Goal: Task Accomplishment & Management: Complete application form

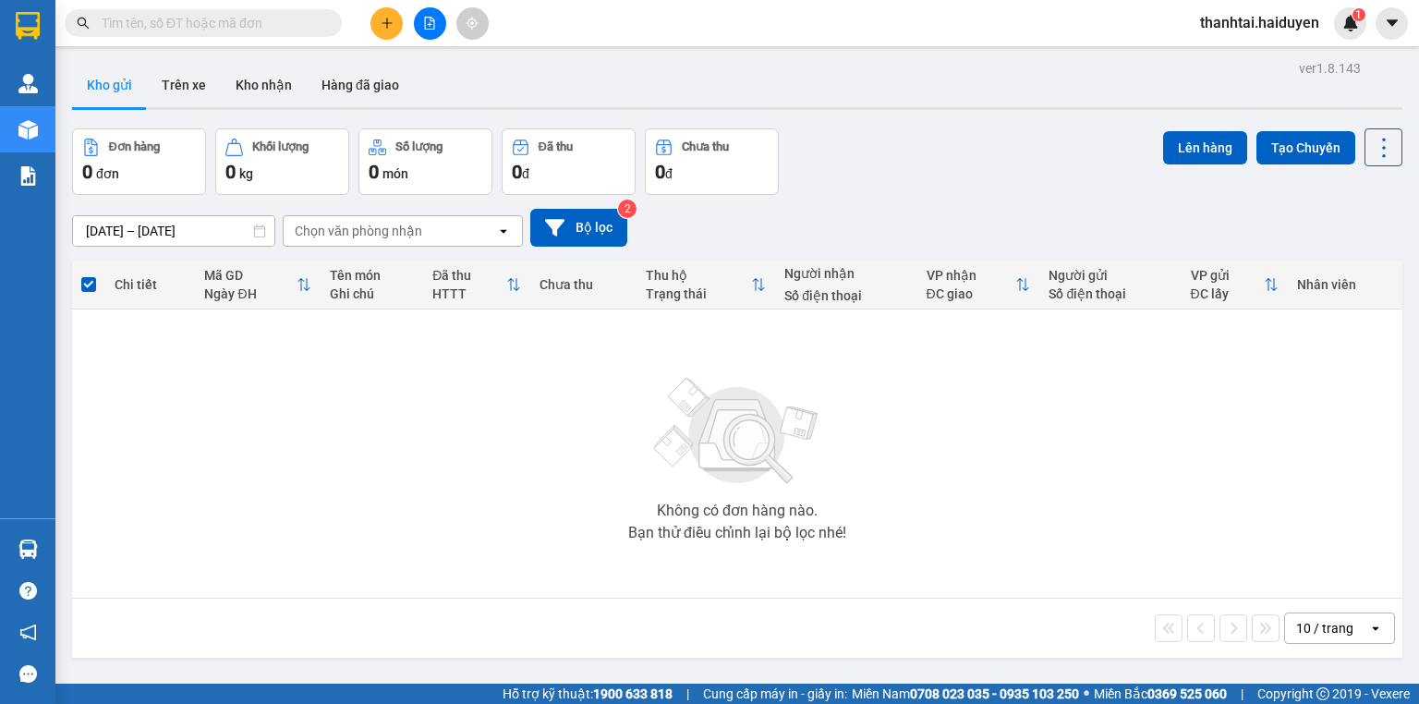
click at [384, 26] on icon "plus" at bounding box center [387, 23] width 13 height 13
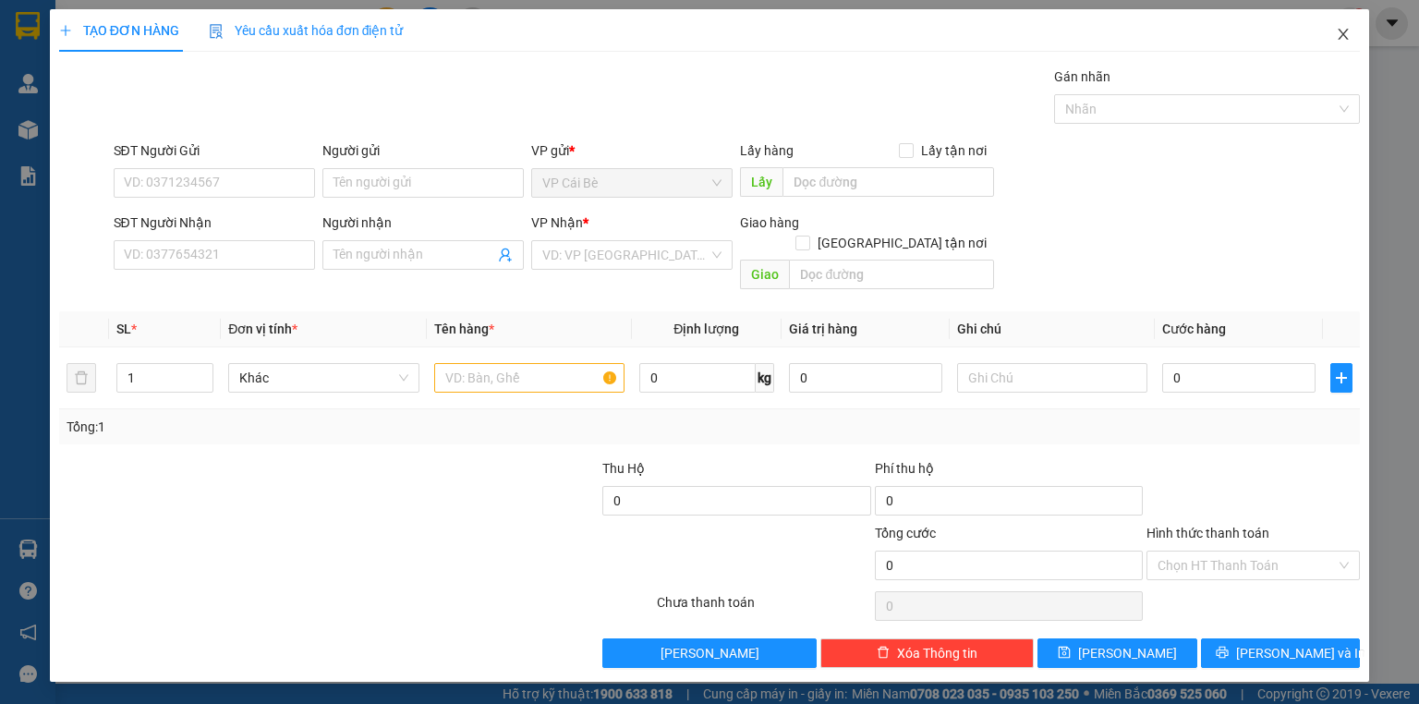
click at [1347, 24] on span "Close" at bounding box center [1344, 35] width 52 height 52
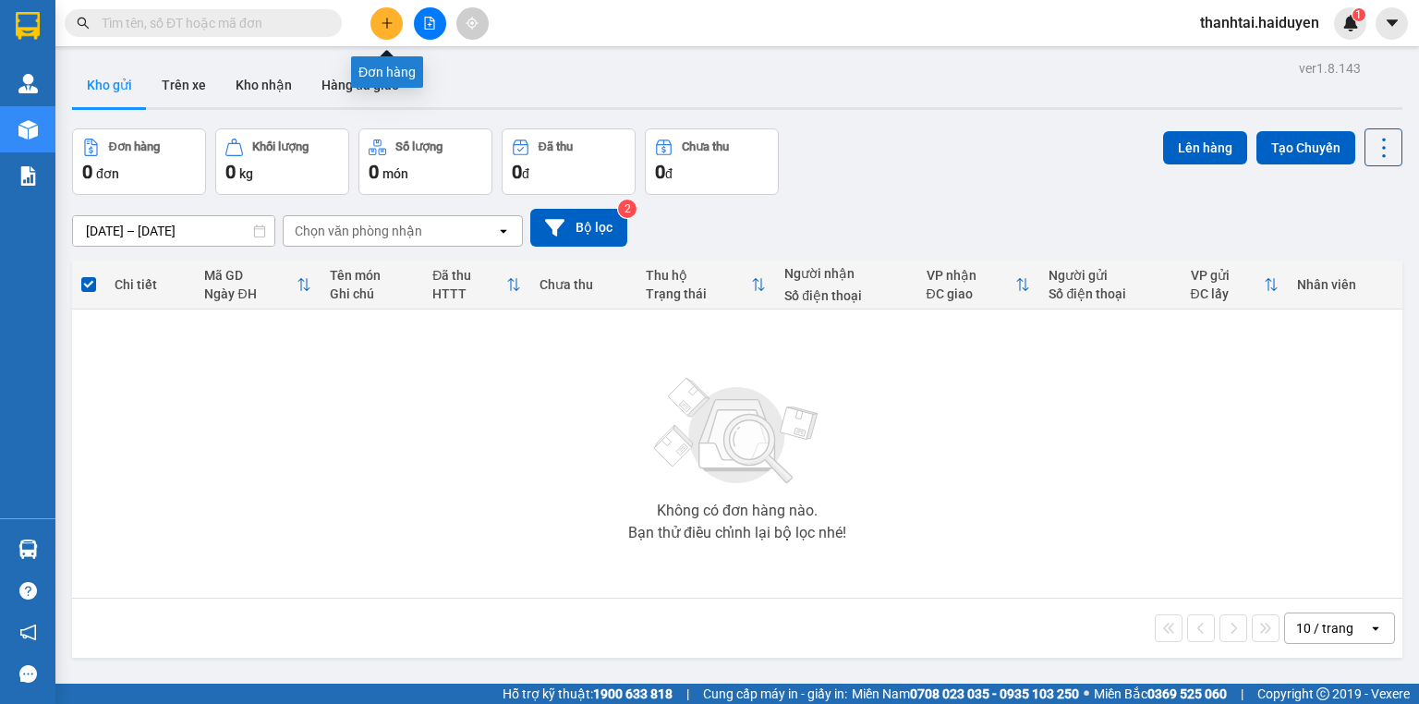
click at [384, 23] on icon "plus" at bounding box center [387, 23] width 13 height 13
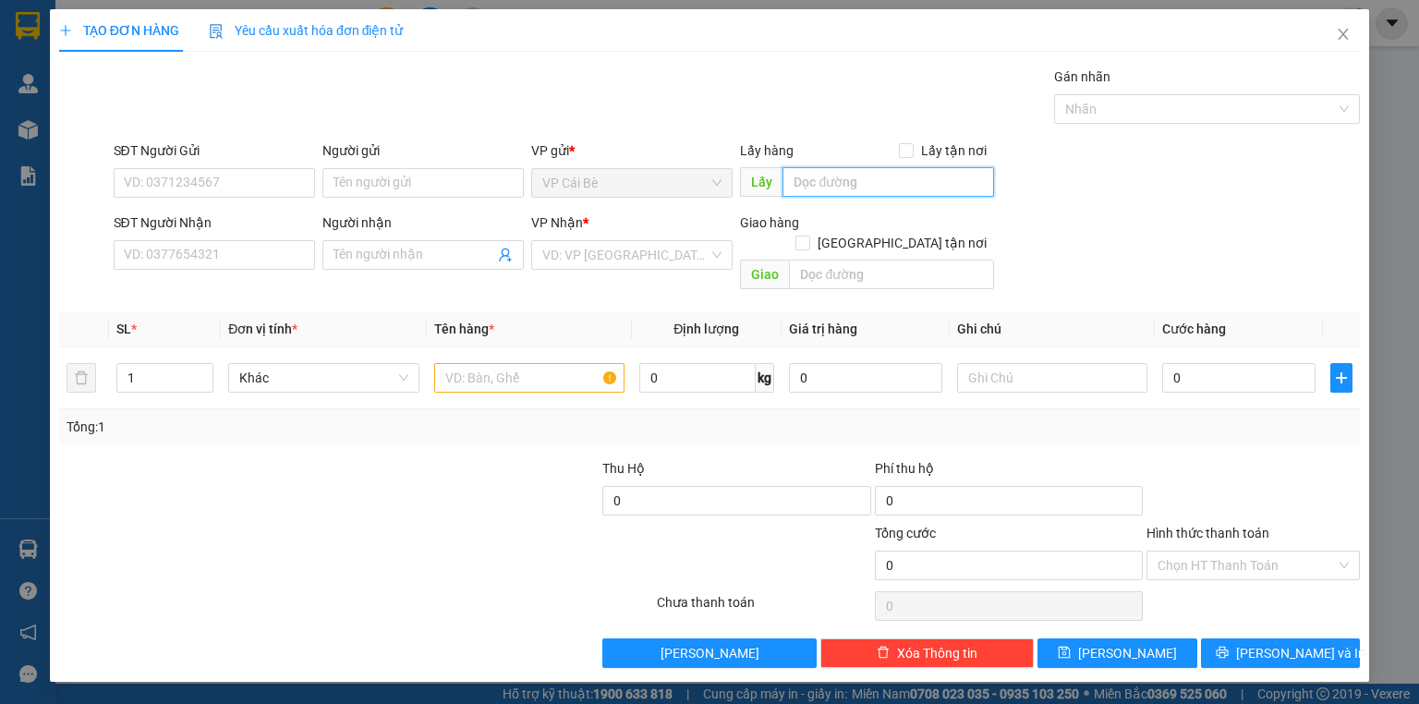
click at [842, 182] on input "text" at bounding box center [889, 182] width 212 height 30
type input "D"
type input "ĐÔNG HÒA"
click at [589, 255] on input "search" at bounding box center [625, 255] width 166 height 28
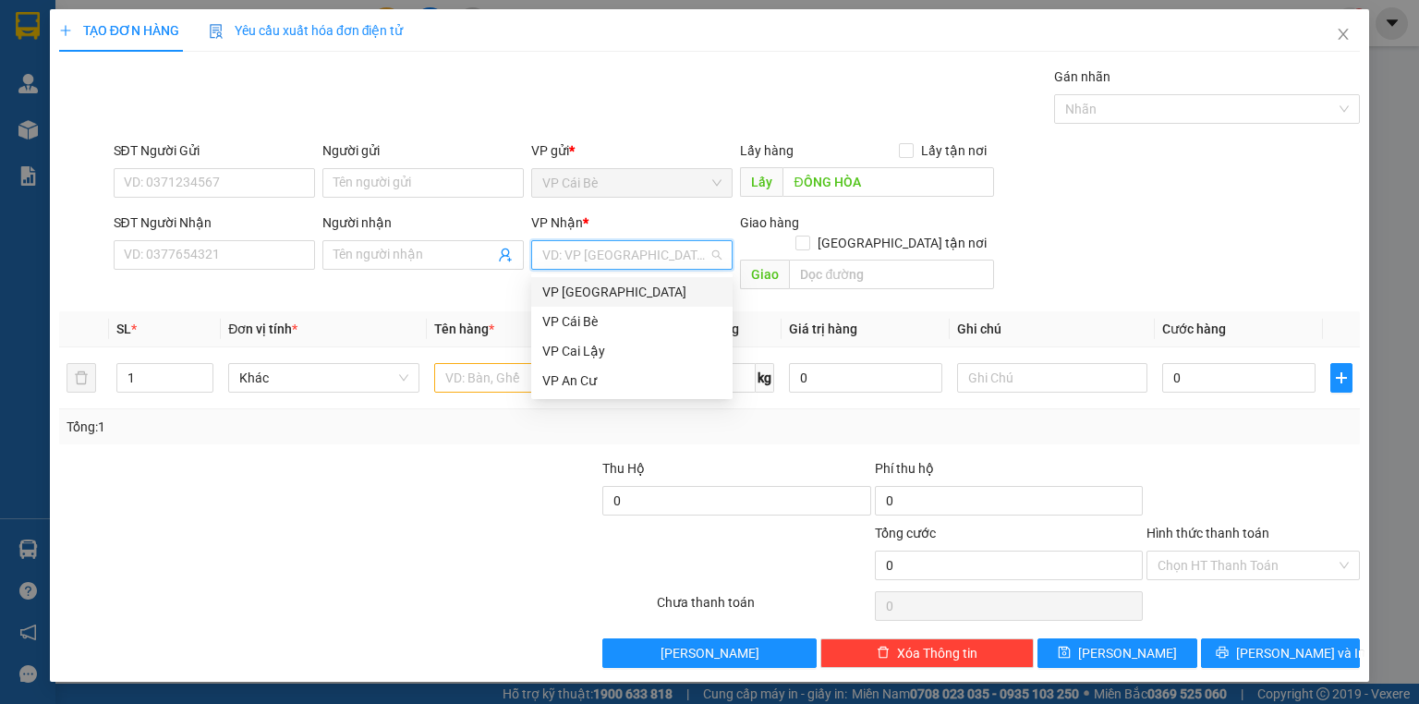
click at [588, 292] on div "VP [GEOGRAPHIC_DATA]" at bounding box center [631, 292] width 179 height 20
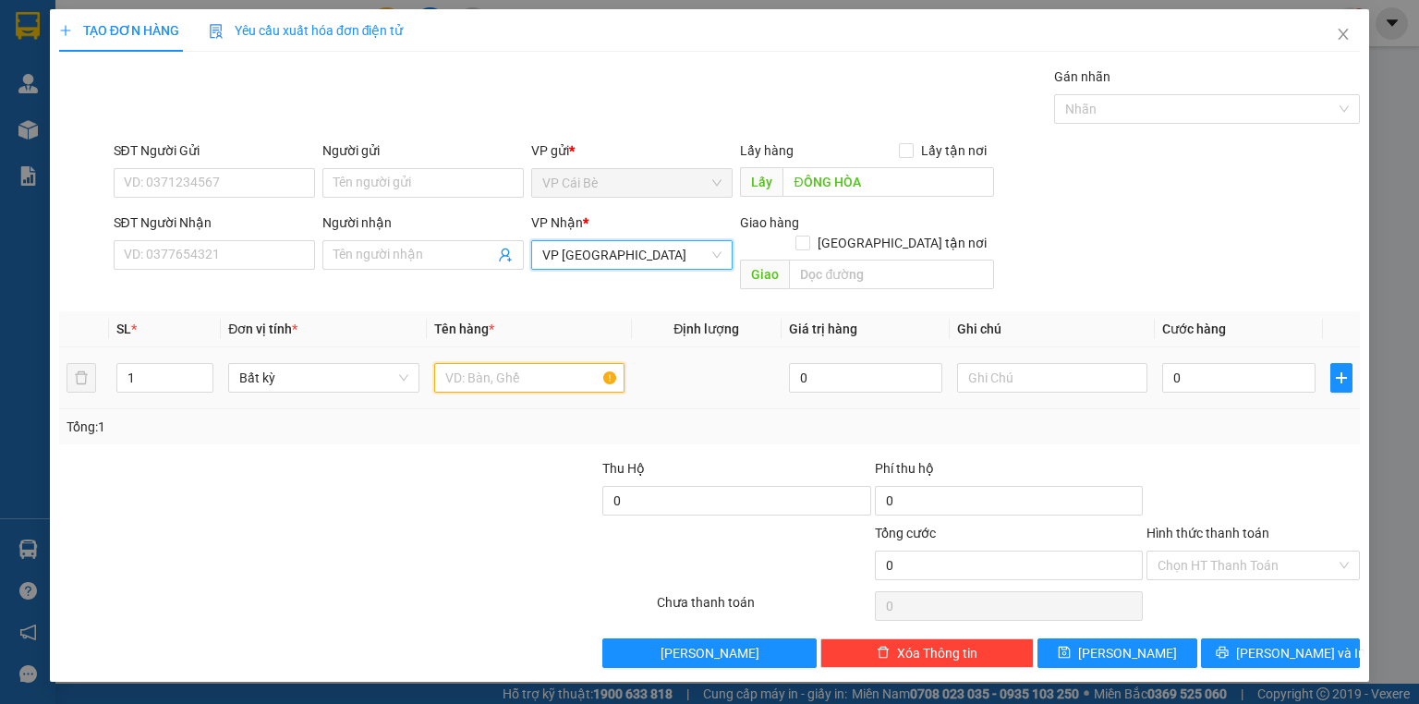
click at [488, 363] on input "text" at bounding box center [529, 378] width 190 height 30
type input "LẤY CHUỐI"
click at [746, 373] on td at bounding box center [707, 378] width 150 height 62
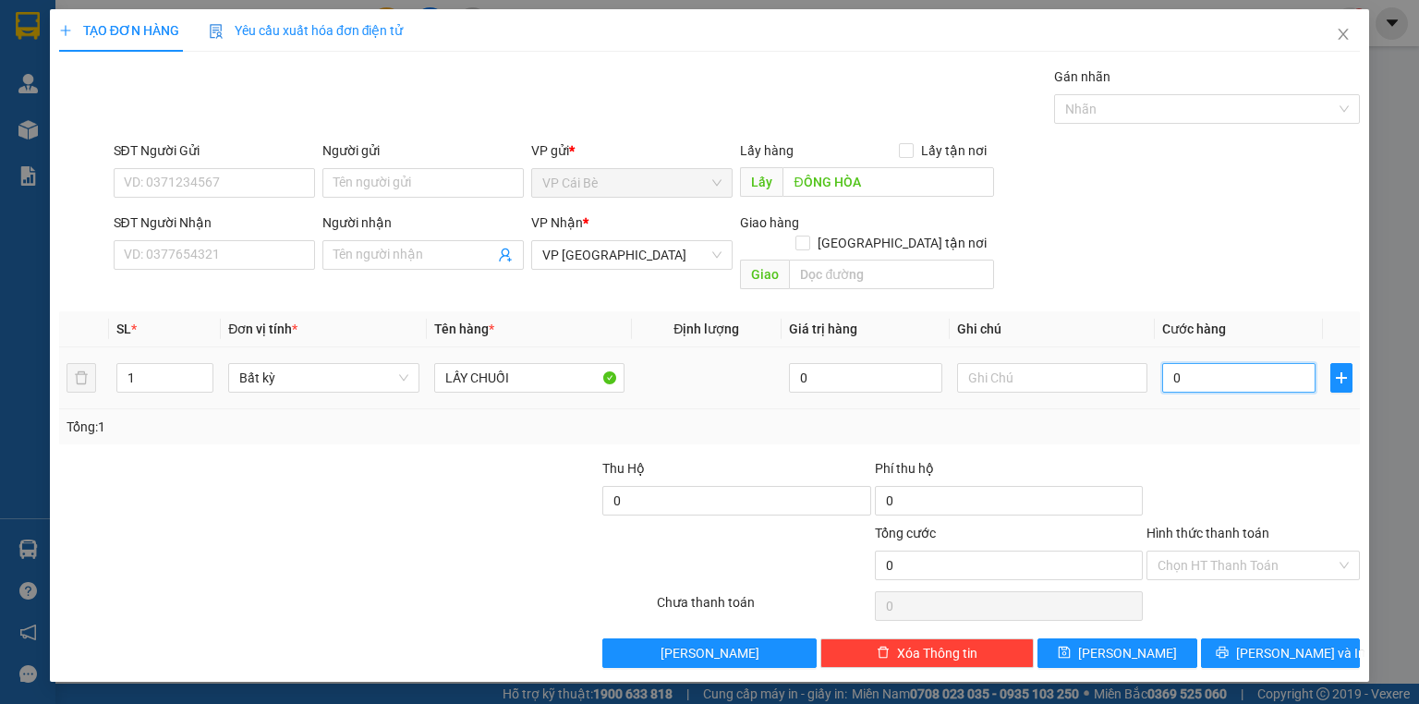
click at [1198, 363] on input "0" at bounding box center [1238, 378] width 153 height 30
type input "03"
type input "3"
type input "030"
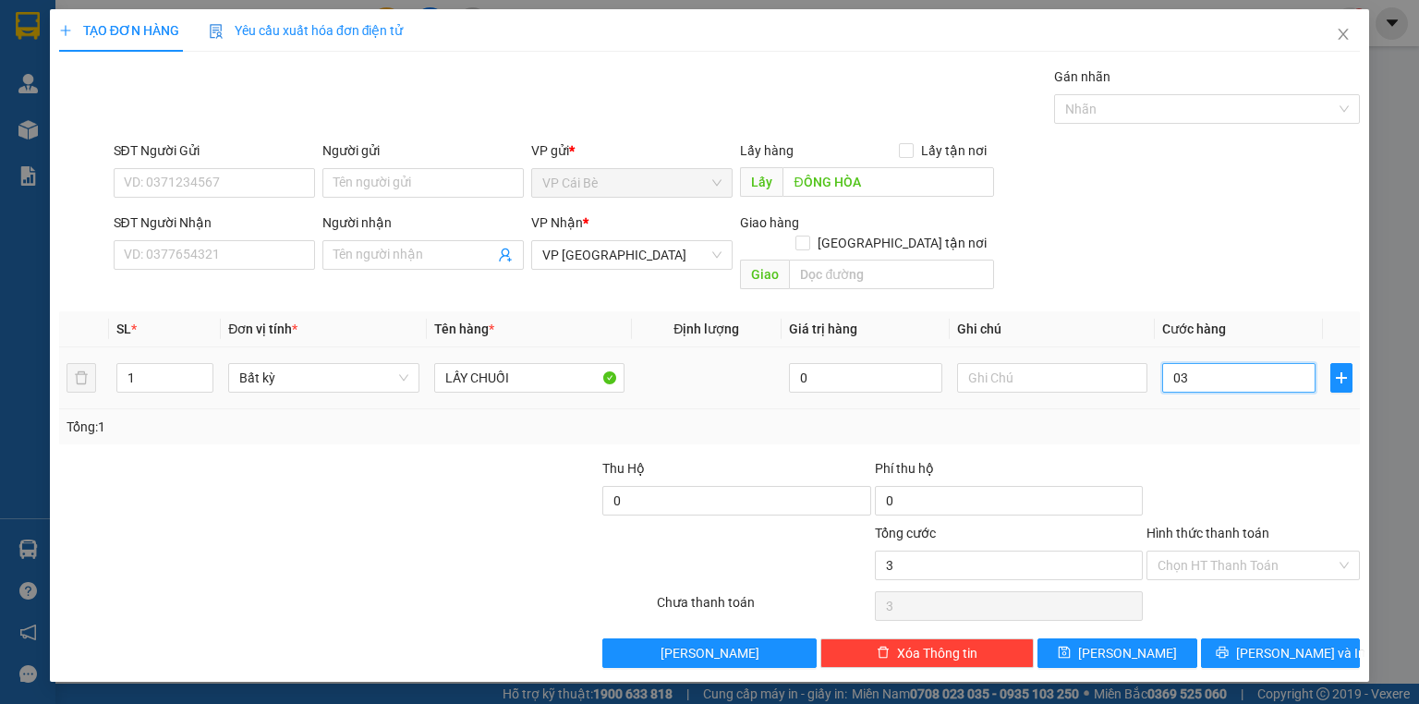
type input "30"
type input "30.000"
drag, startPoint x: 1182, startPoint y: 259, endPoint x: 1150, endPoint y: 236, distance: 39.7
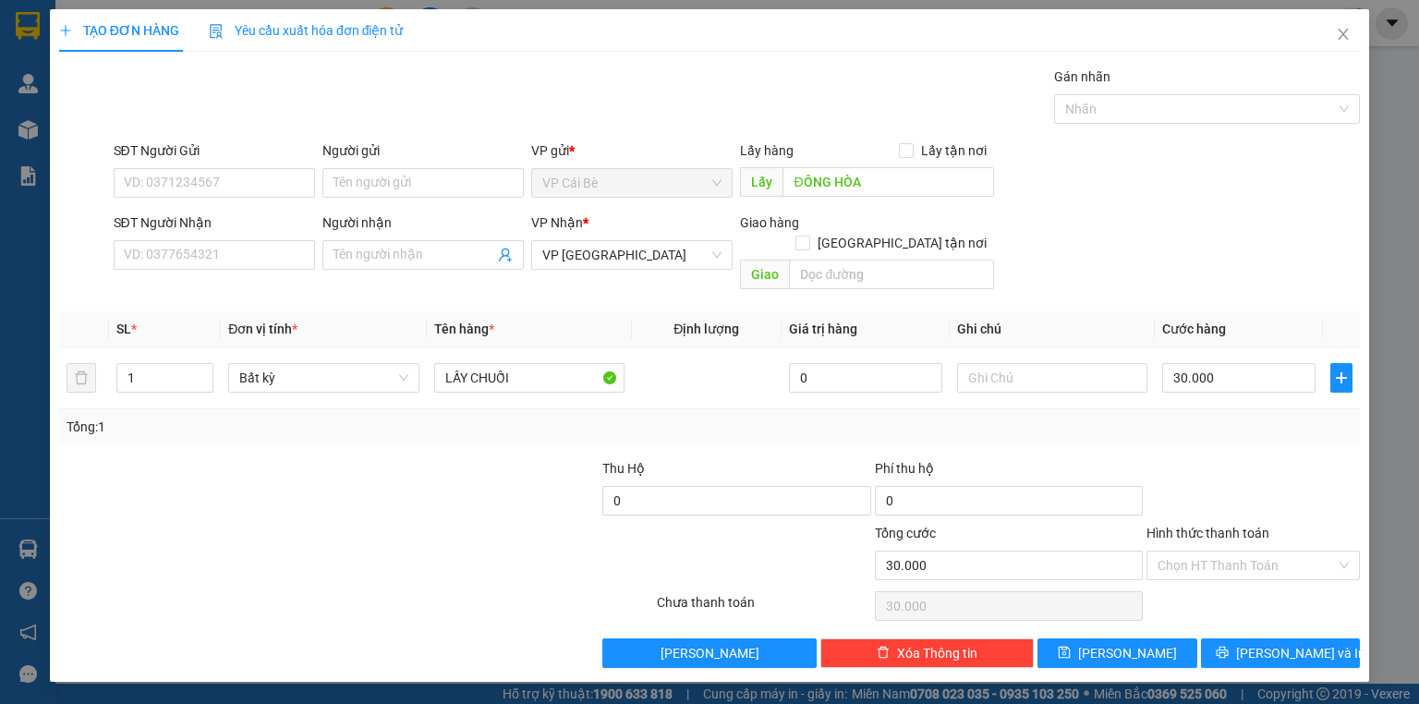
click at [1180, 259] on div "SĐT Người Nhận VD: 0377654321 Người nhận Tên người nhận VP Nhận * VP [GEOGRAPHI…" at bounding box center [737, 255] width 1255 height 85
click at [1215, 552] on input "Hình thức thanh toán" at bounding box center [1247, 566] width 178 height 28
drag, startPoint x: 1198, startPoint y: 574, endPoint x: 865, endPoint y: 551, distance: 334.4
click at [1198, 575] on div "Tại văn phòng" at bounding box center [1253, 580] width 191 height 20
type input "0"
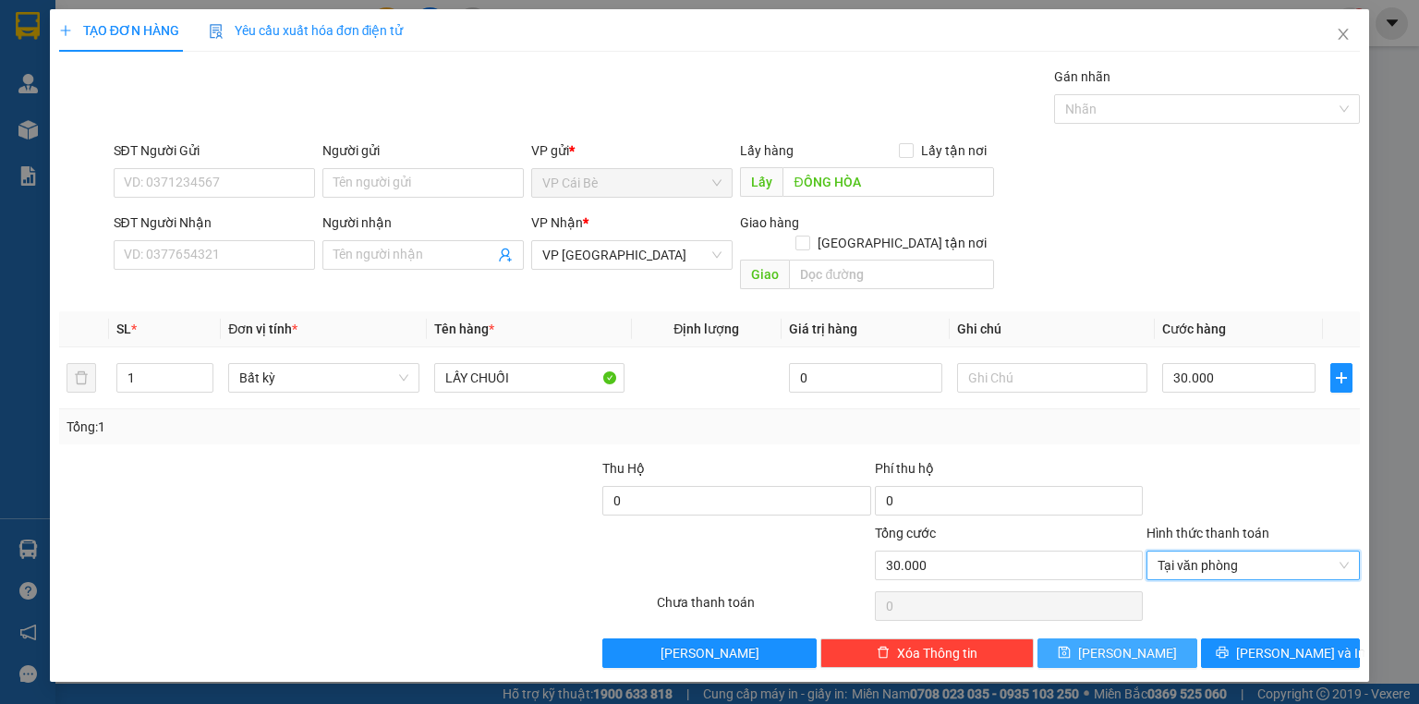
click at [1170, 639] on button "[PERSON_NAME]" at bounding box center [1118, 654] width 160 height 30
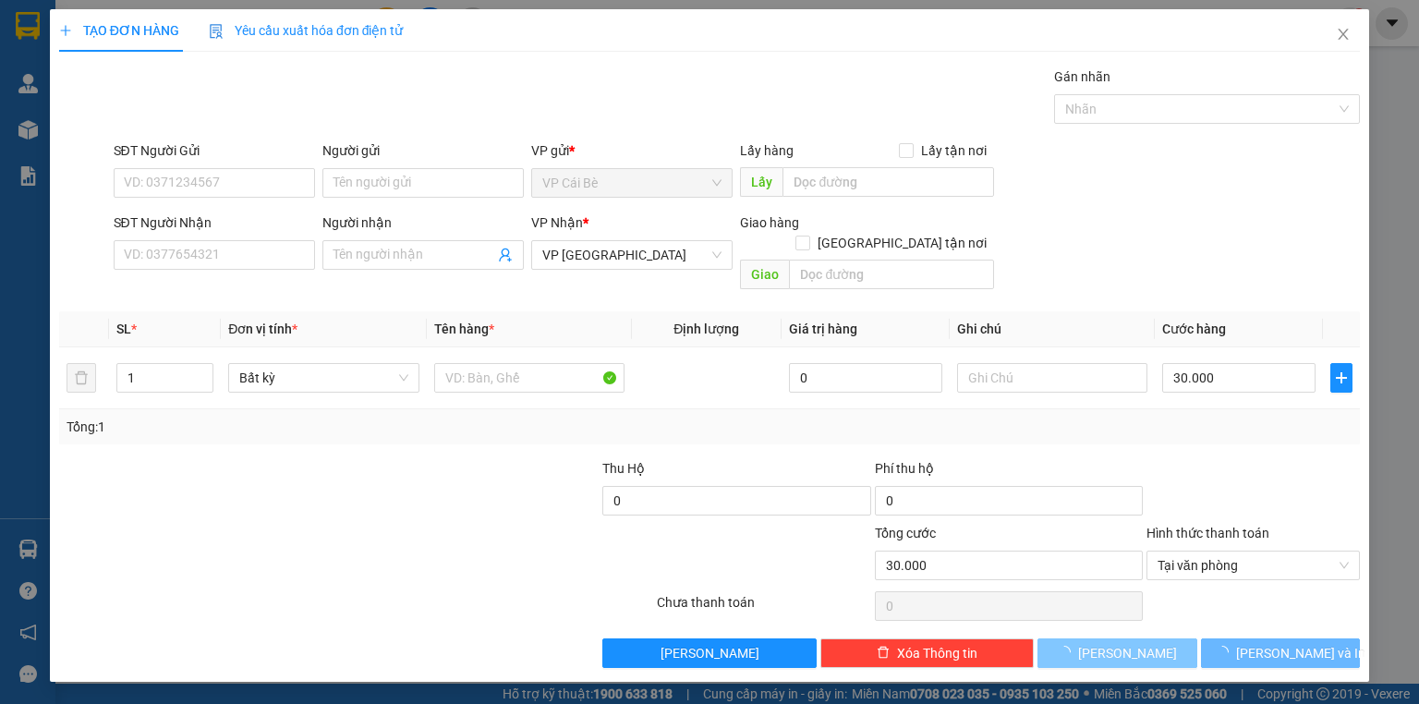
type input "0"
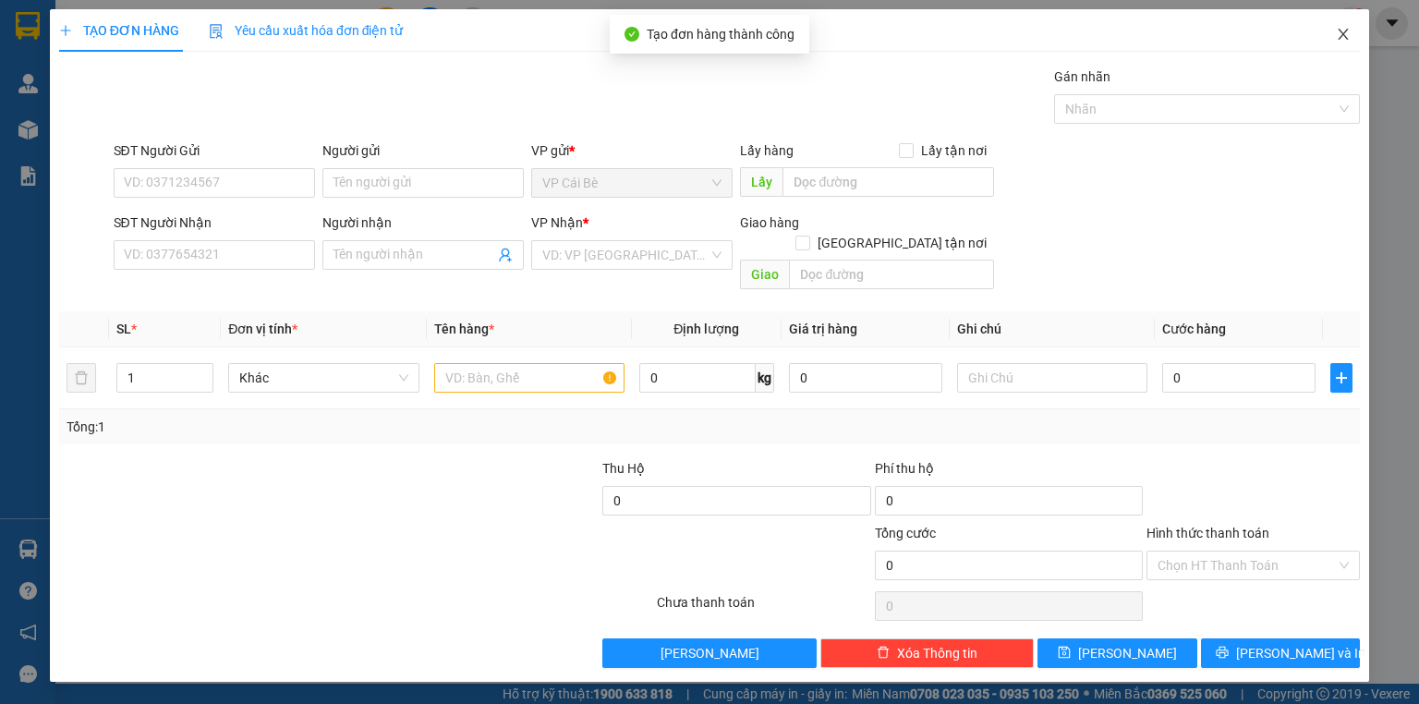
click at [1339, 40] on icon "close" at bounding box center [1344, 34] width 10 height 11
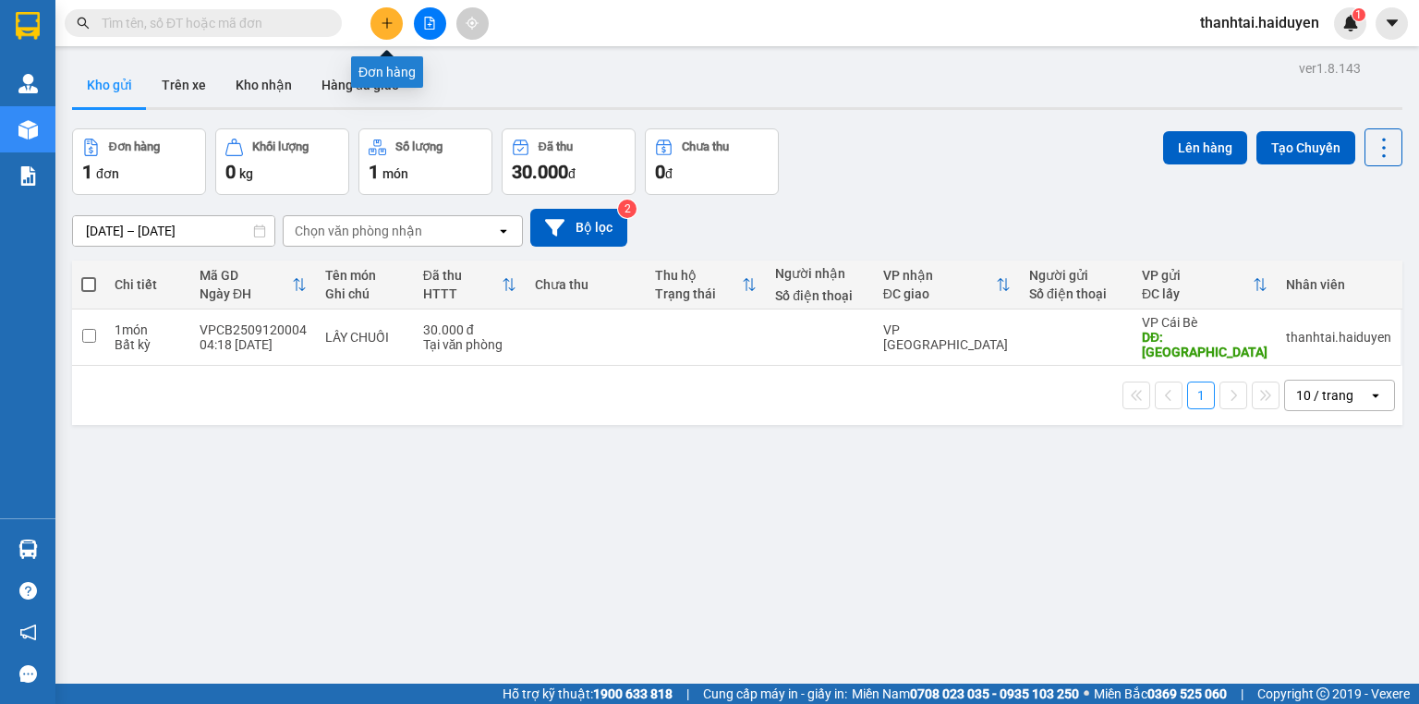
click at [381, 26] on icon "plus" at bounding box center [387, 23] width 13 height 13
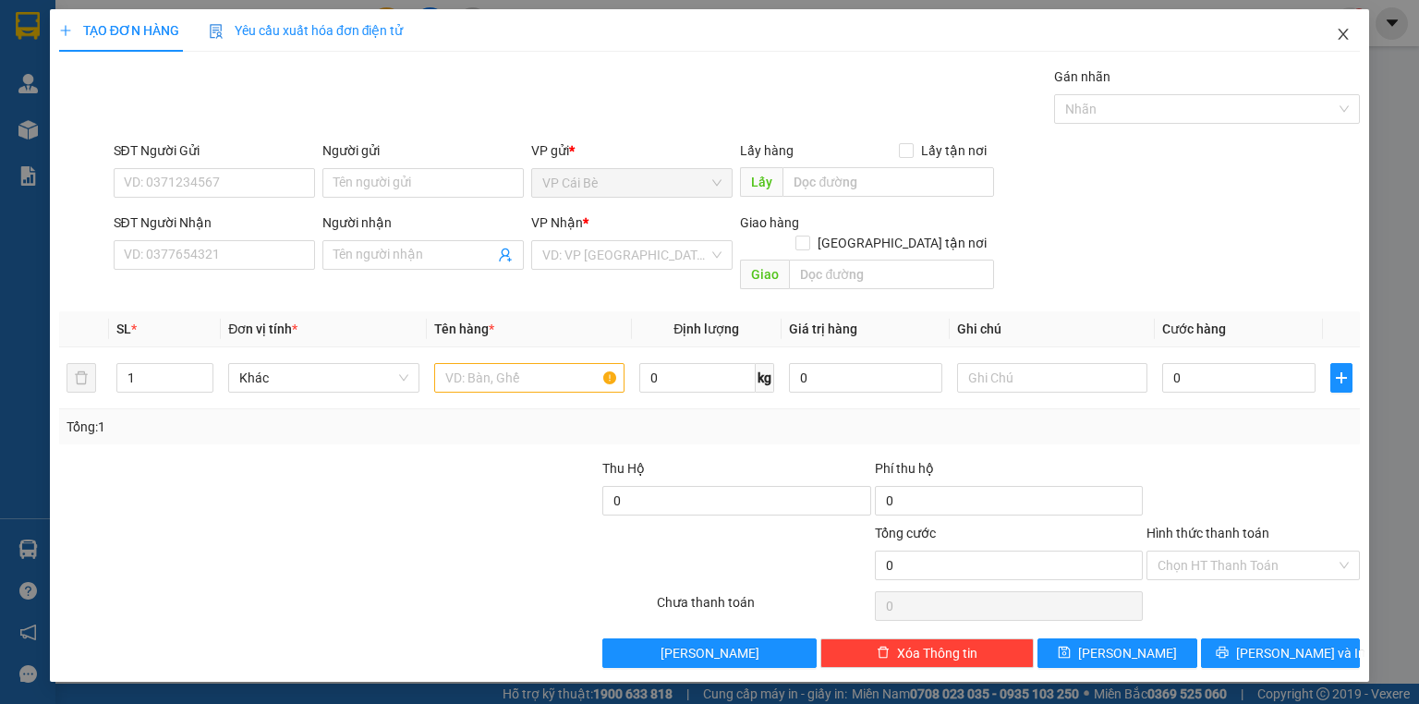
drag, startPoint x: 1347, startPoint y: 38, endPoint x: 0, endPoint y: 36, distance: 1347.2
click at [1345, 38] on icon "close" at bounding box center [1343, 34] width 15 height 15
